Goal: Information Seeking & Learning: Learn about a topic

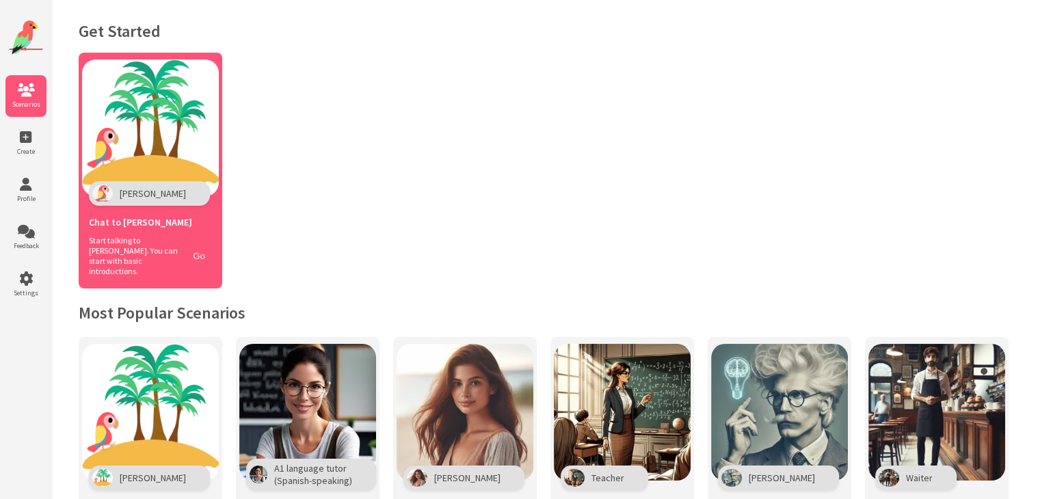
click at [209, 255] on button "Go" at bounding box center [199, 256] width 26 height 20
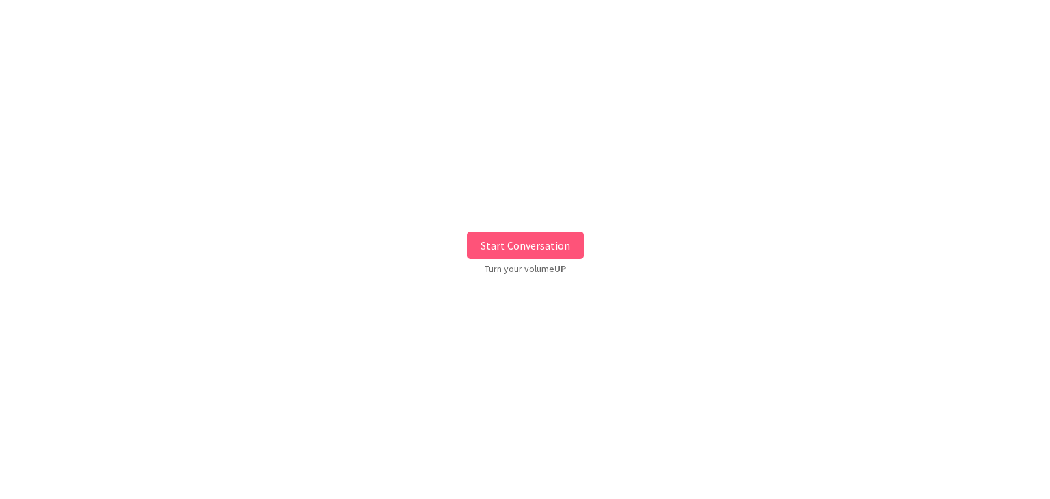
click at [544, 244] on button "Start Conversation" at bounding box center [525, 245] width 117 height 27
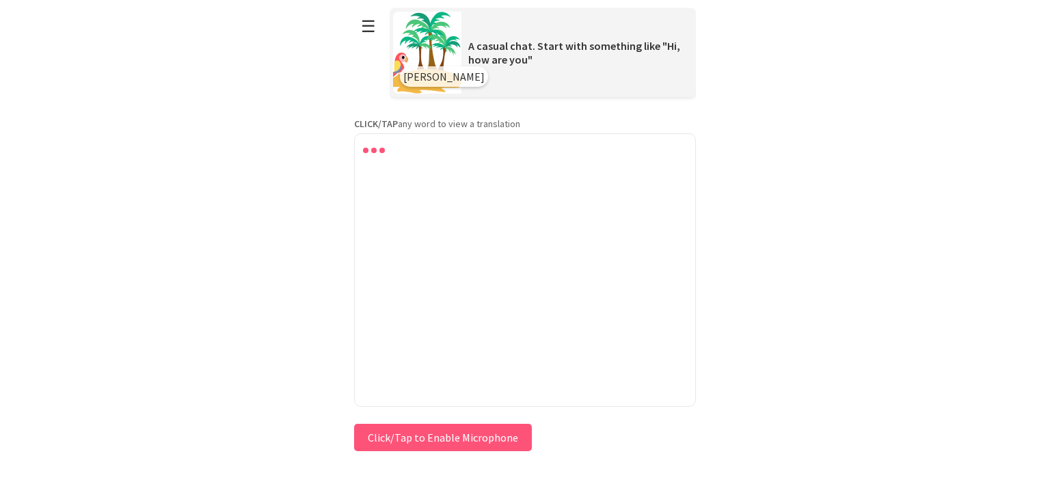
click at [454, 441] on button "Click/Tap to Enable Microphone" at bounding box center [443, 437] width 178 height 27
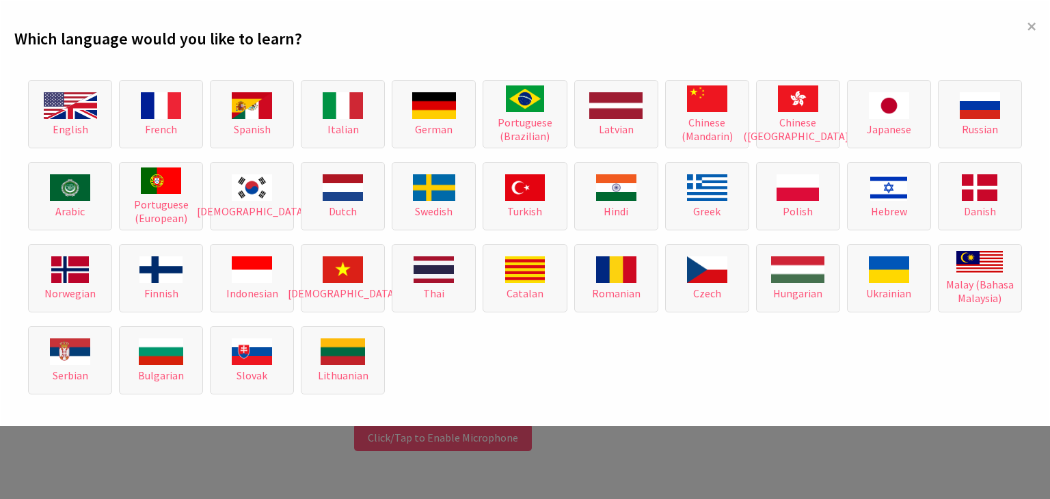
click at [454, 441] on div "**********" at bounding box center [525, 227] width 342 height 455
click at [454, 441] on div "× Which language would you like to learn? English French Spanish Italian German…" at bounding box center [525, 249] width 1050 height 499
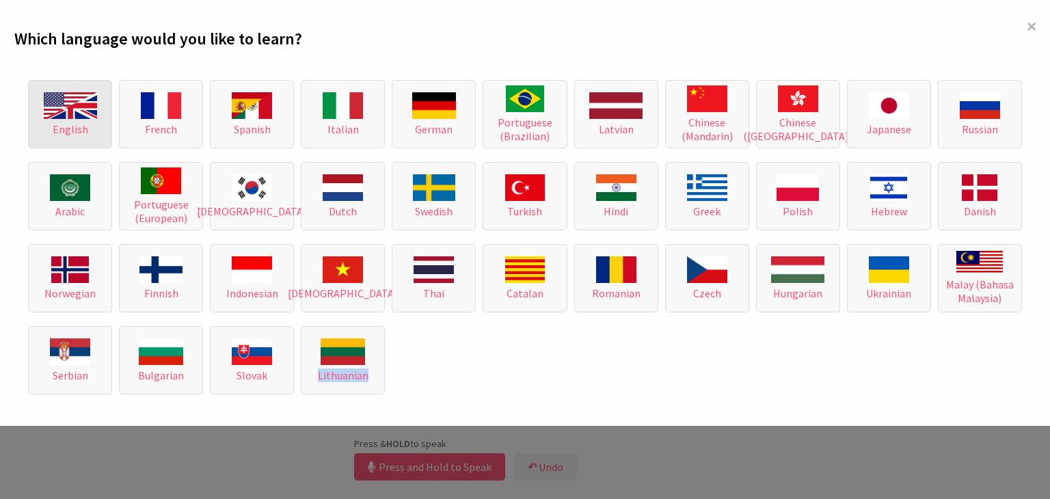
click at [109, 134] on button "English" at bounding box center [70, 114] width 84 height 68
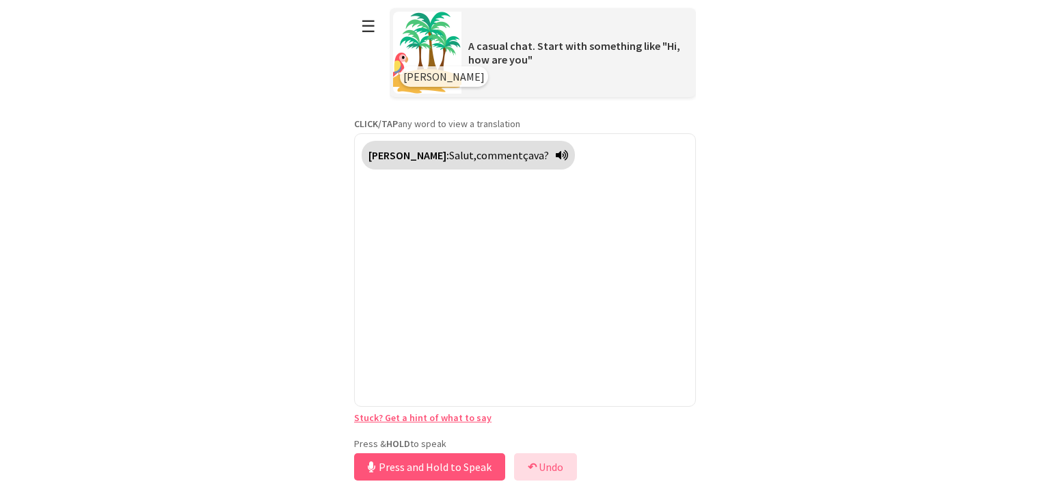
click at [554, 468] on button "↶ Undo" at bounding box center [545, 466] width 63 height 27
click at [520, 466] on button "↶ Undo" at bounding box center [545, 466] width 63 height 27
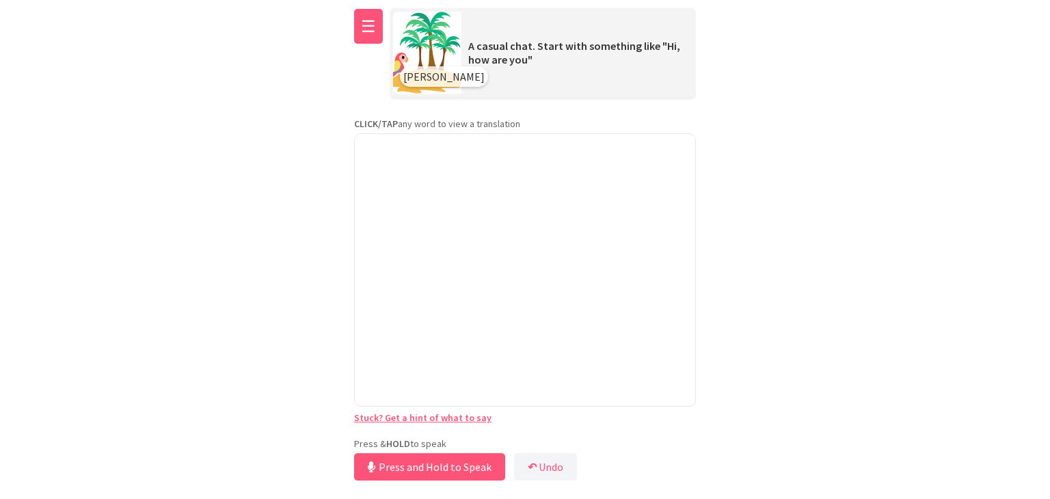
click at [371, 27] on button "☰" at bounding box center [368, 26] width 29 height 35
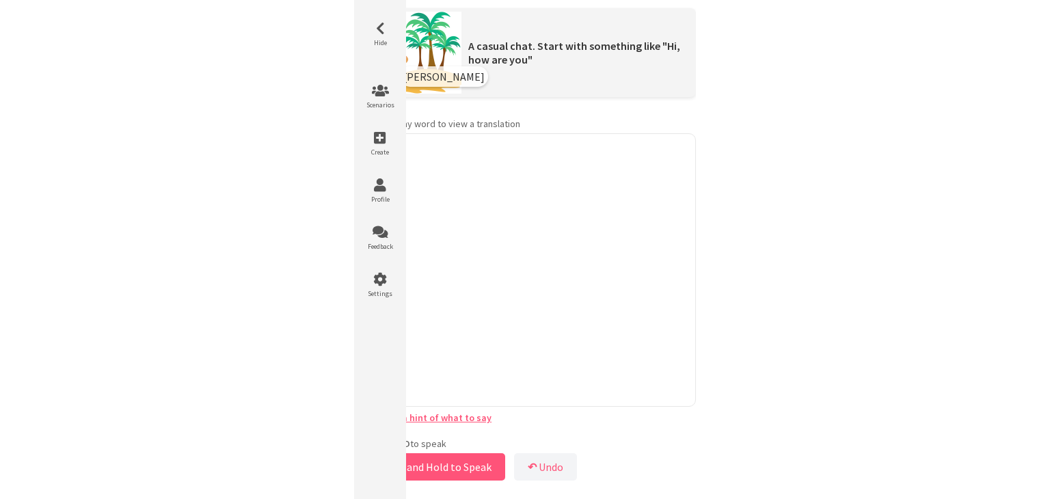
click at [421, 64] on img at bounding box center [427, 53] width 68 height 82
click at [468, 416] on link "Stuck? Get a hint of what to say" at bounding box center [422, 418] width 137 height 12
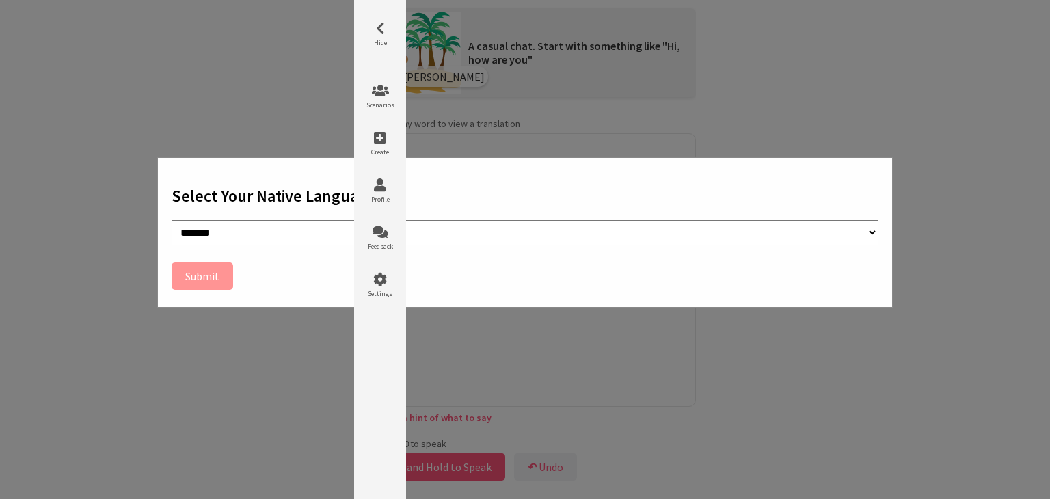
click at [871, 384] on div "**********" at bounding box center [525, 249] width 1050 height 499
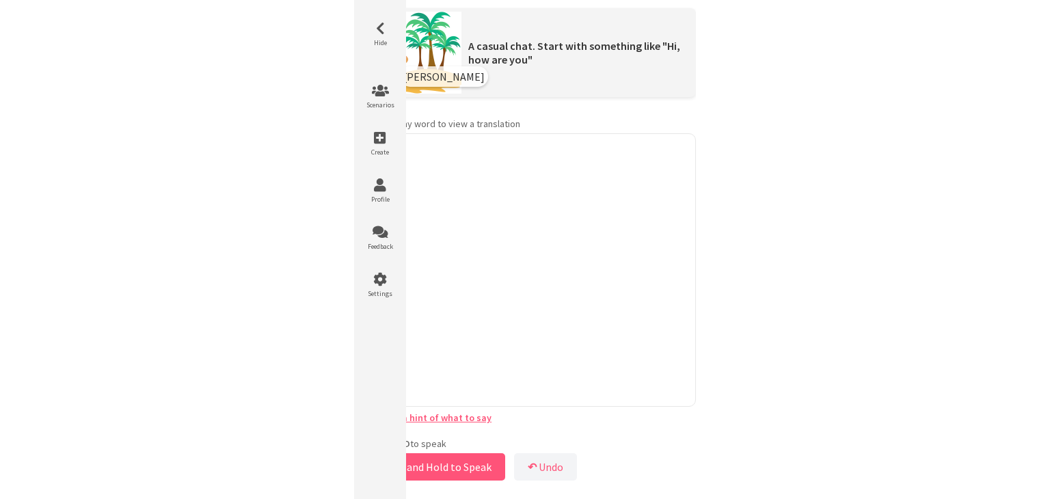
click at [596, 422] on div "**********" at bounding box center [525, 242] width 342 height 484
click at [475, 455] on button "Release to Stop Speaking" at bounding box center [427, 466] width 147 height 27
click at [758, 300] on html "**********" at bounding box center [525, 249] width 1050 height 499
click at [378, 20] on li "Hide" at bounding box center [380, 35] width 41 height 42
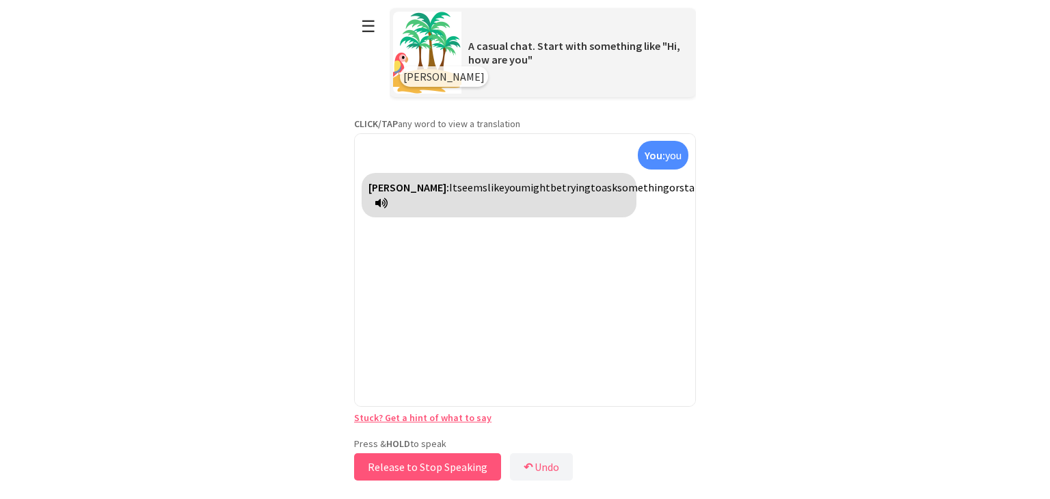
click at [444, 460] on button "Release to Stop Speaking" at bounding box center [427, 466] width 147 height 27
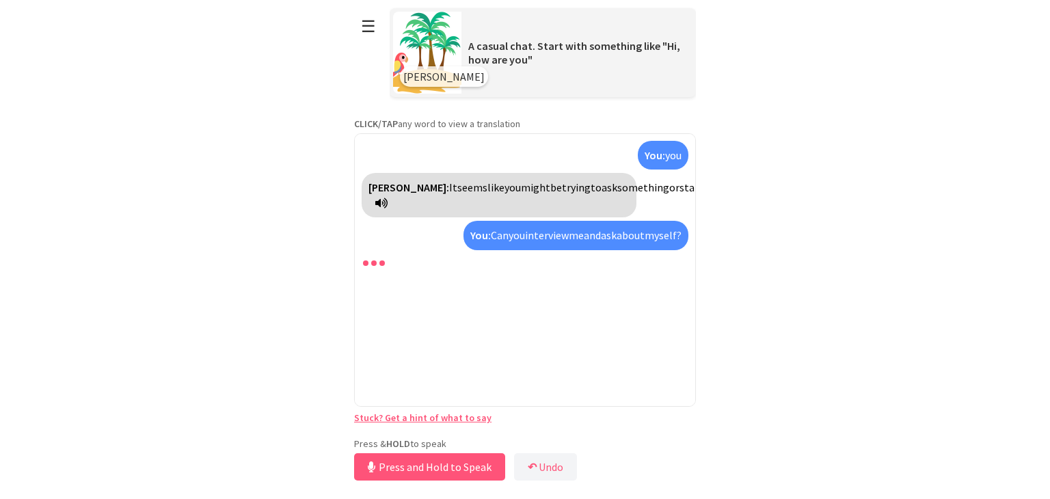
scroll to position [109, 0]
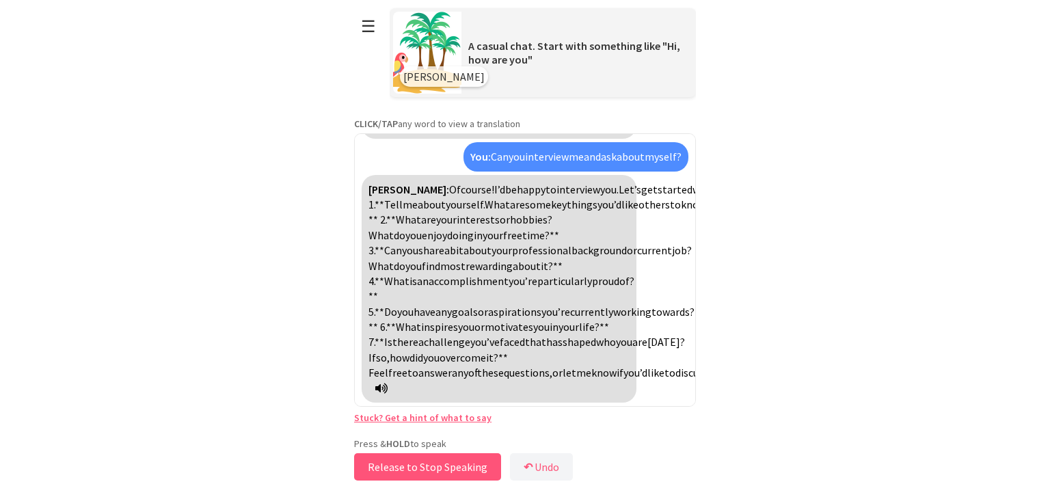
click at [434, 468] on button "Release to Stop Speaking" at bounding box center [427, 466] width 147 height 27
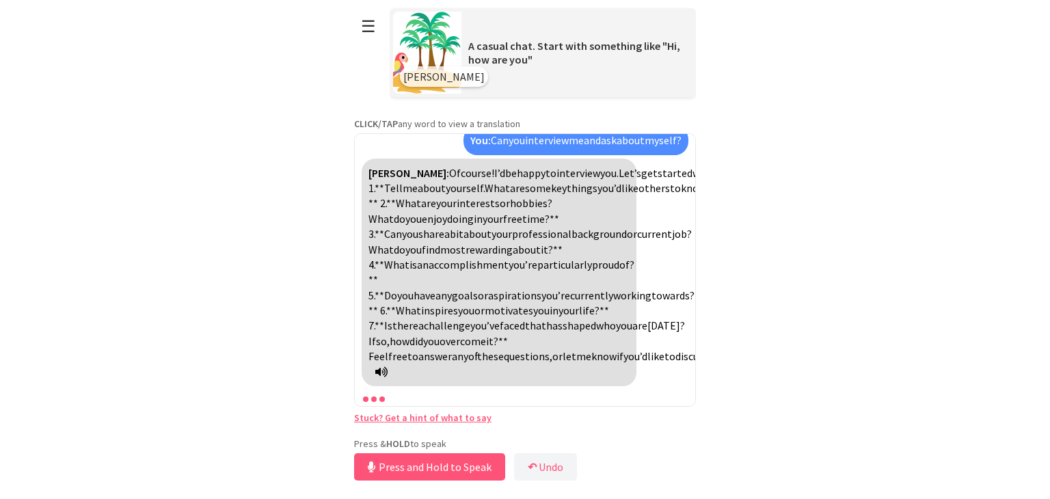
scroll to position [126, 0]
click at [541, 460] on button "↶ Undo" at bounding box center [545, 466] width 63 height 27
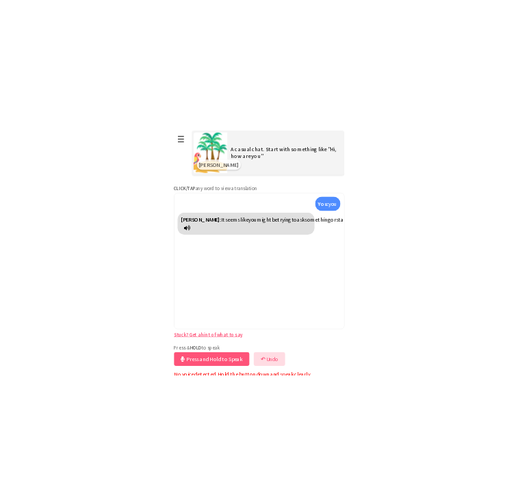
scroll to position [5, 0]
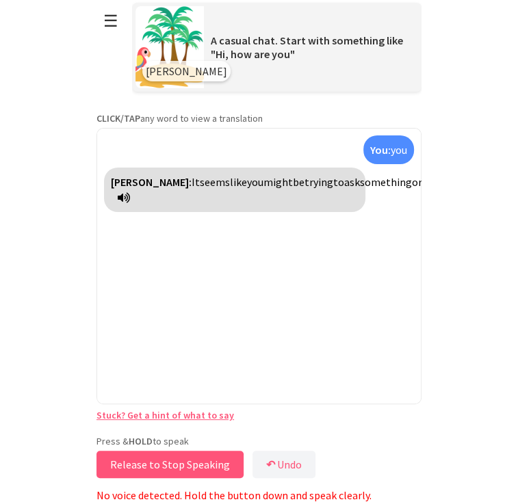
click at [148, 464] on button "Release to Stop Speaking" at bounding box center [169, 464] width 147 height 27
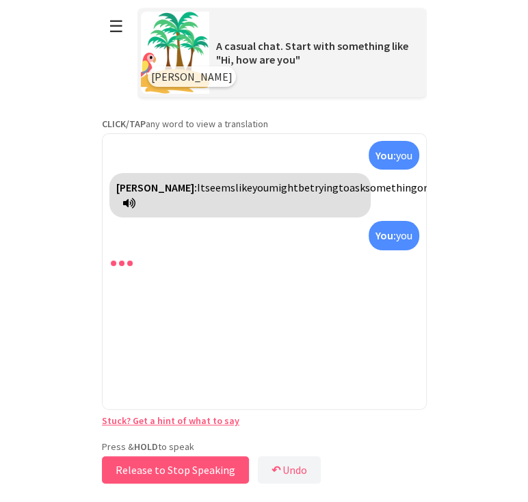
scroll to position [0, 0]
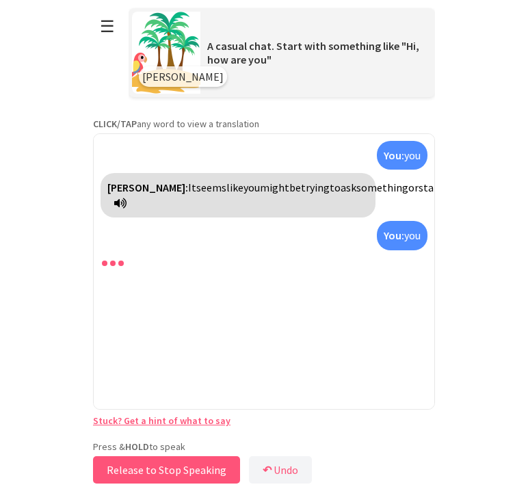
click at [148, 464] on button "Release to Stop Speaking" at bounding box center [166, 469] width 147 height 27
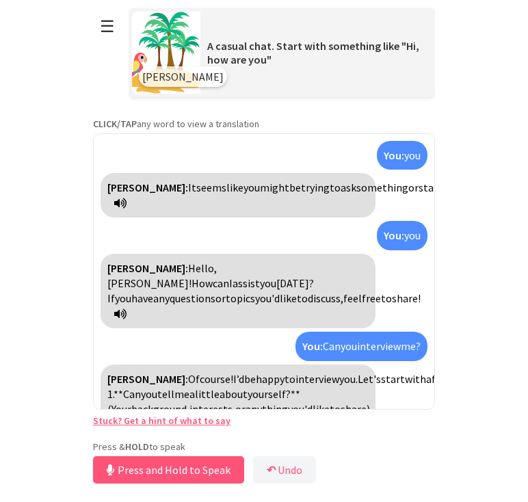
scroll to position [109, 0]
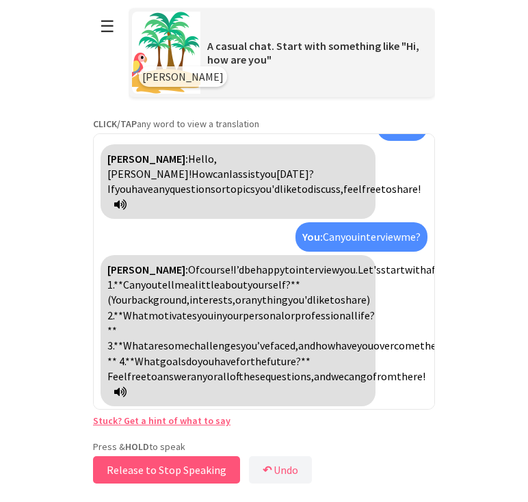
click at [157, 466] on button "Release to Stop Speaking" at bounding box center [166, 469] width 147 height 27
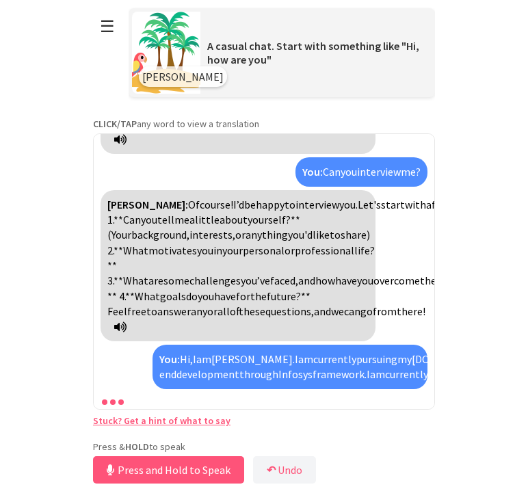
scroll to position [603, 0]
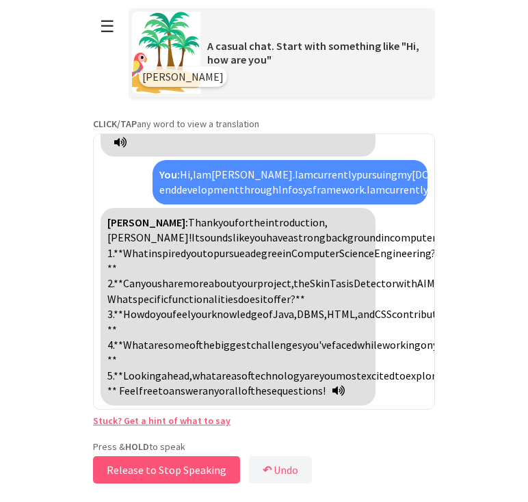
click at [150, 471] on button "Release to Stop Speaking" at bounding box center [166, 469] width 147 height 27
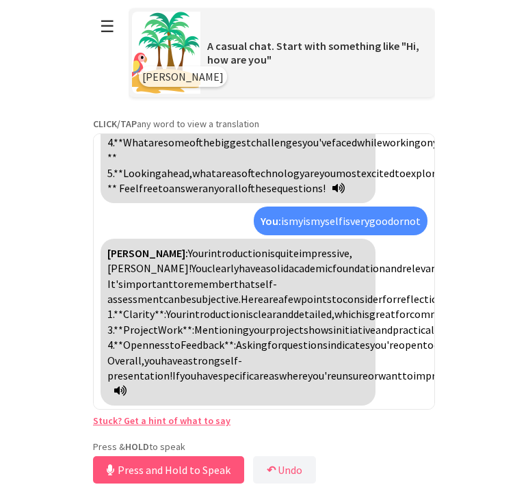
scroll to position [974, 0]
click at [172, 476] on button "Release to Stop Speaking" at bounding box center [166, 469] width 147 height 27
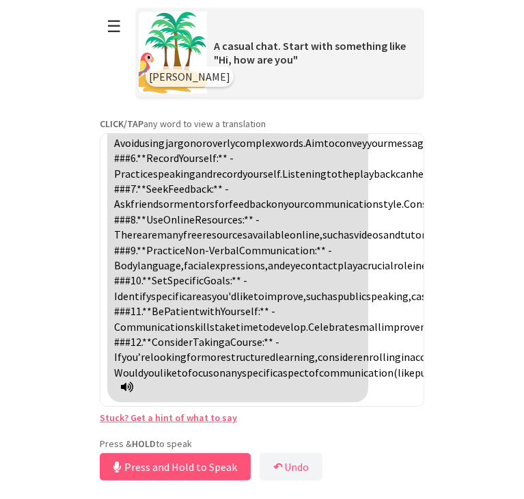
scroll to position [1264, 0]
click at [157, 464] on button "Release to Stop Speaking" at bounding box center [173, 466] width 147 height 27
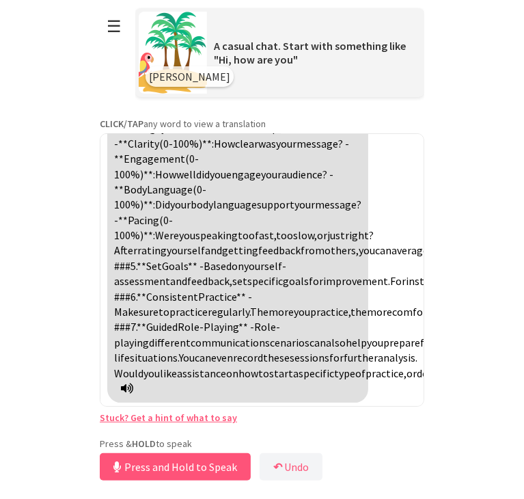
scroll to position [2076, 0]
click at [157, 460] on button "Release to Stop Speaking" at bounding box center [173, 466] width 147 height 27
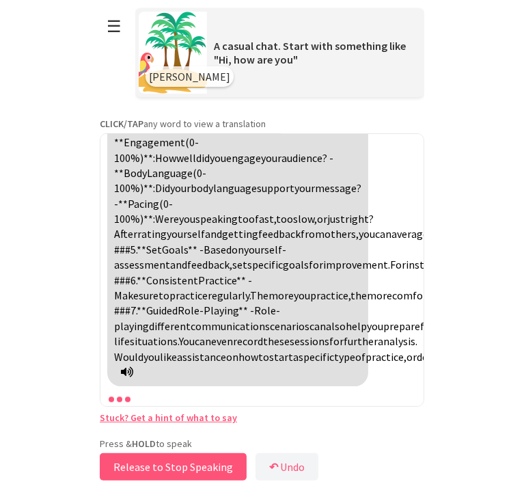
click at [157, 460] on button "Release to Stop Speaking" at bounding box center [173, 466] width 147 height 27
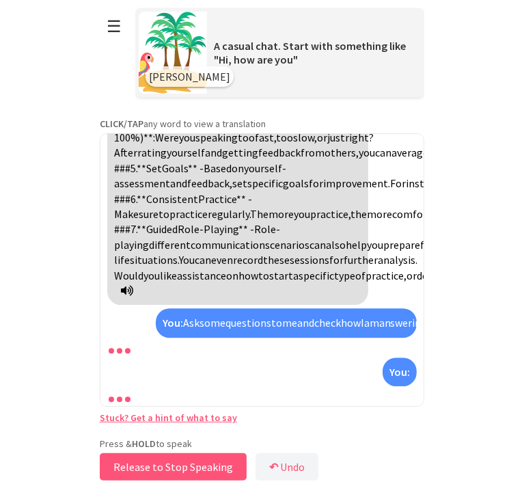
scroll to position [2845, 0]
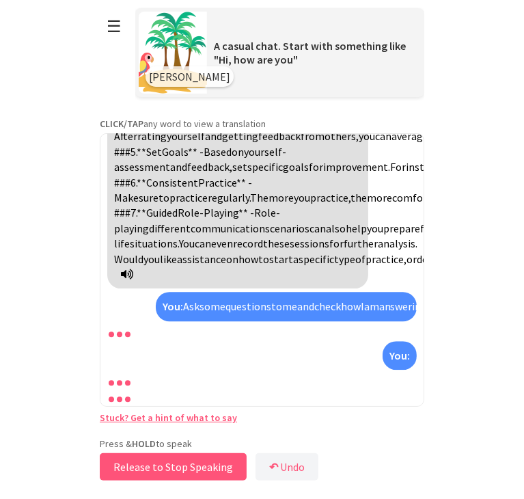
click at [174, 459] on button "Release to Stop Speaking" at bounding box center [173, 466] width 147 height 27
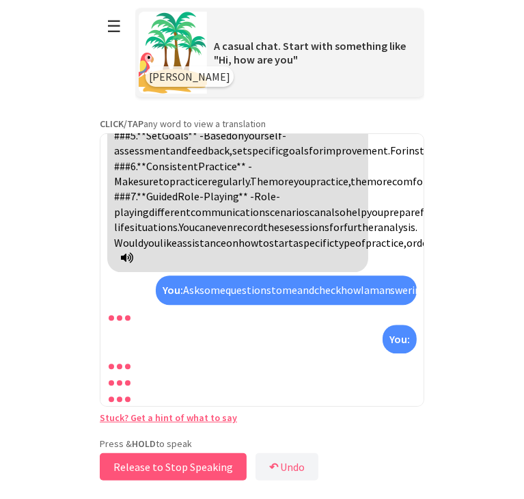
click at [174, 459] on button "Release to Stop Speaking" at bounding box center [173, 466] width 147 height 27
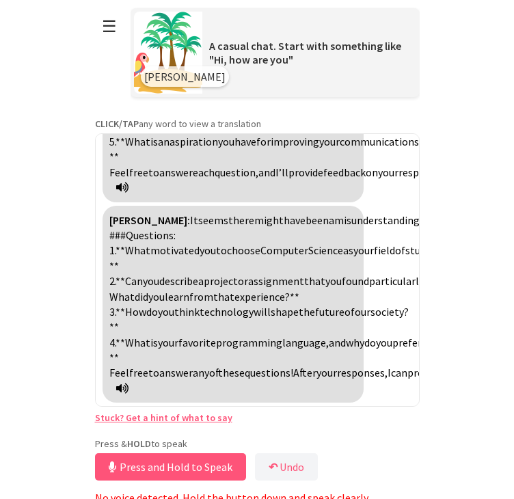
scroll to position [3448, 0]
click at [174, 466] on button "Release to Stop Speaking" at bounding box center [168, 466] width 147 height 27
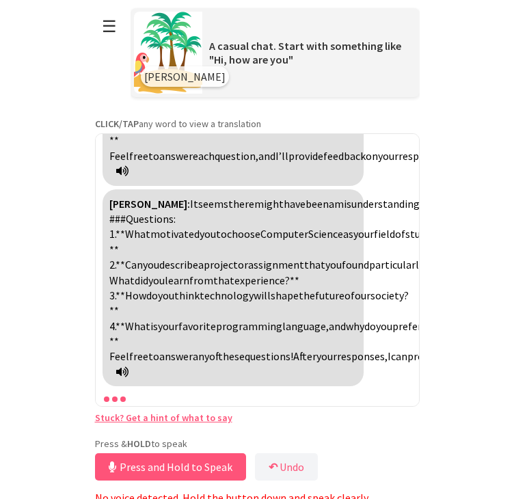
scroll to position [3465, 0]
click at [170, 468] on button "Release to Stop Speaking" at bounding box center [168, 466] width 147 height 27
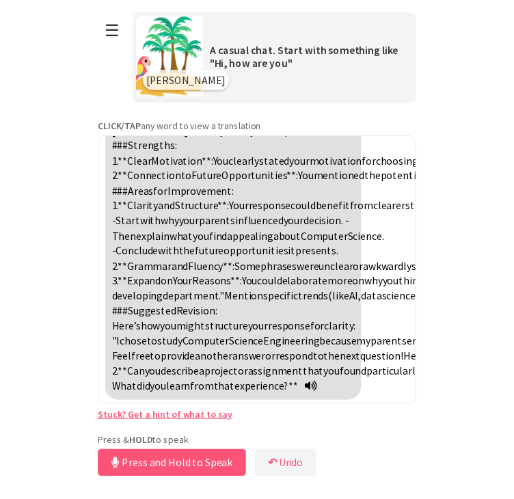
scroll to position [4188, 0]
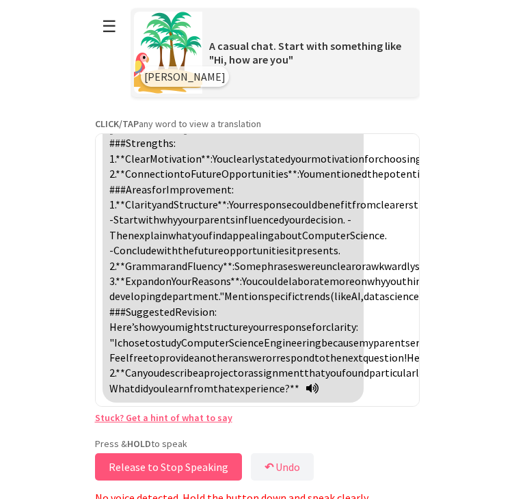
click at [185, 468] on button "Release to Stop Speaking" at bounding box center [168, 466] width 147 height 27
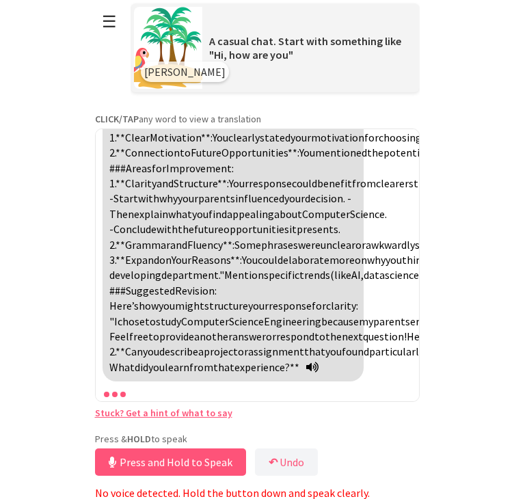
scroll to position [4204, 0]
